Goal: Information Seeking & Learning: Check status

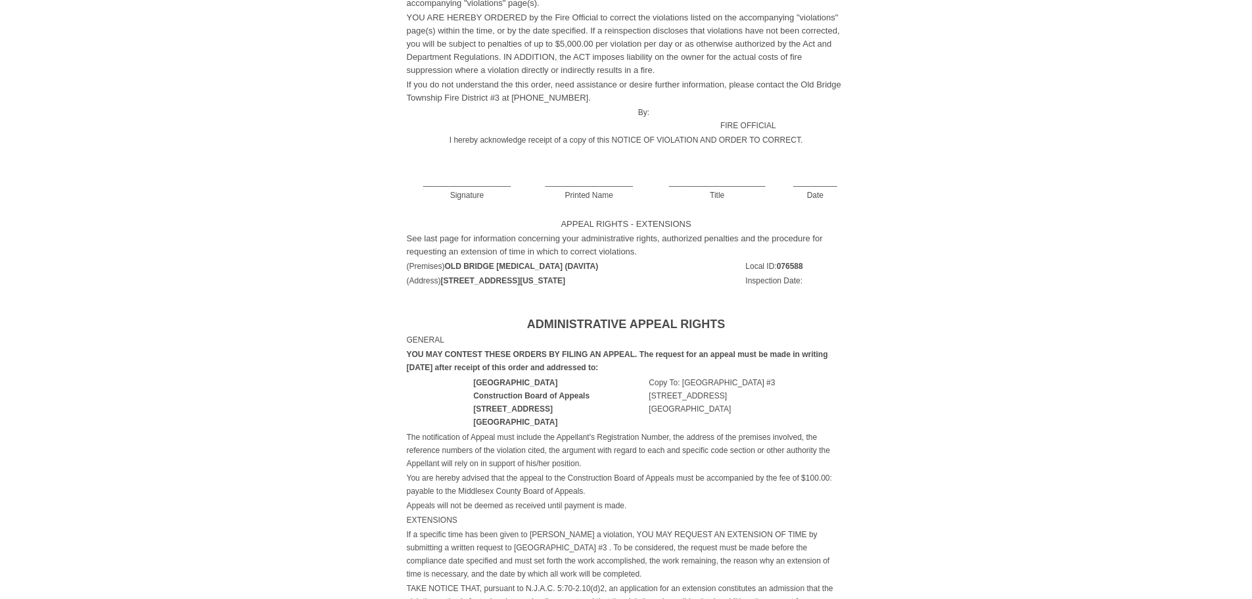
scroll to position [657, 0]
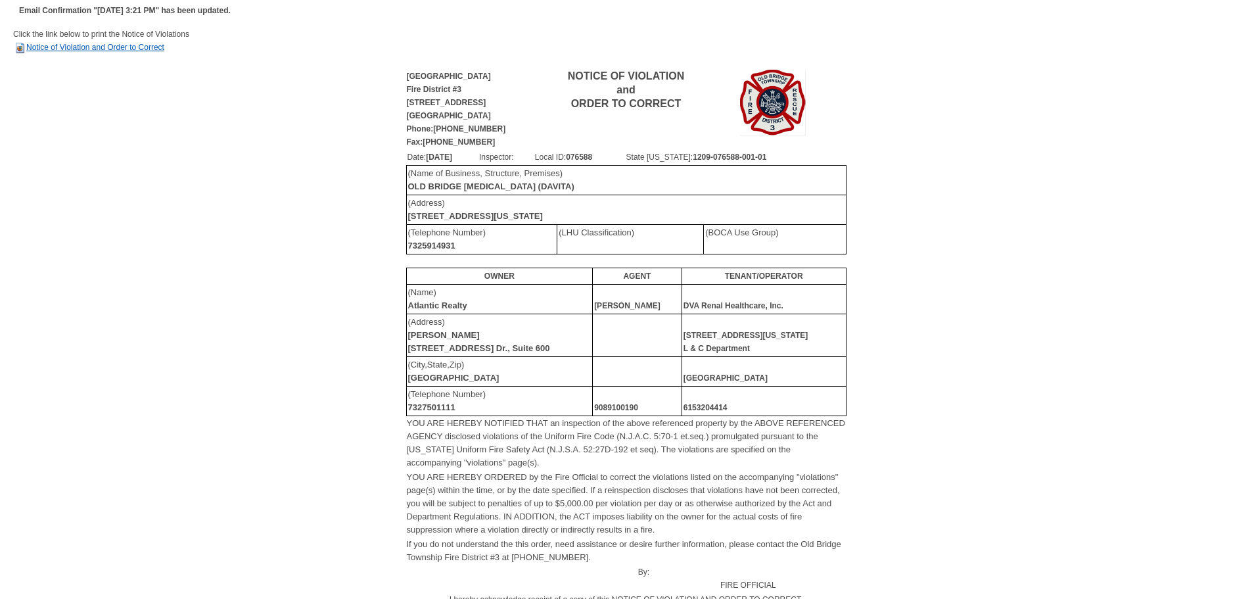
click at [119, 49] on link "Notice of Violation and Order to Correct" at bounding box center [88, 47] width 151 height 9
